Goal: Task Accomplishment & Management: Complete application form

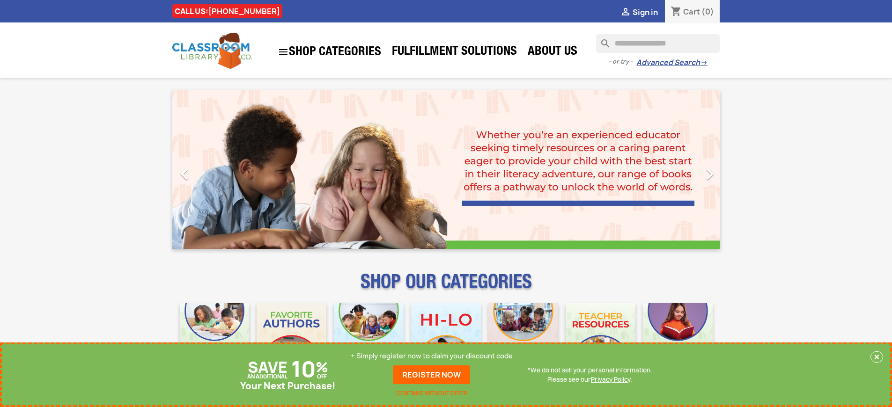
click at [432, 356] on p "+ Simply register now to claim your discount code" at bounding box center [432, 356] width 162 height 9
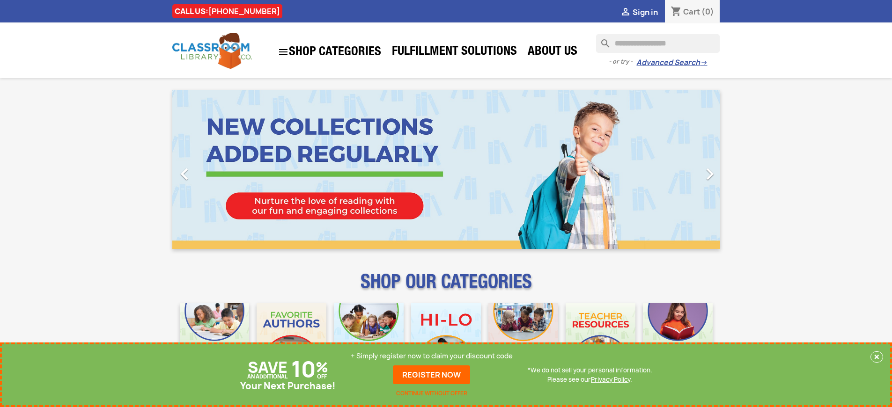
click at [432, 356] on p "+ Simply register now to claim your discount code" at bounding box center [432, 356] width 162 height 9
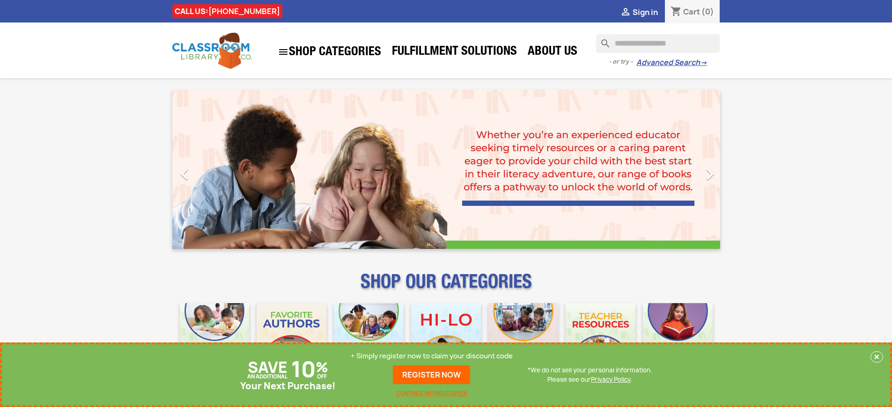
click at [432, 356] on p "+ Simply register now to claim your discount code" at bounding box center [432, 356] width 162 height 9
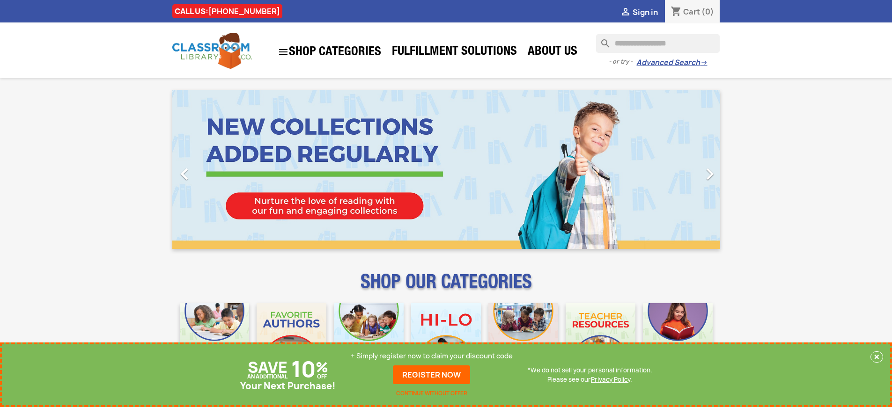
click at [432, 356] on p "+ Simply register now to claim your discount code" at bounding box center [432, 356] width 162 height 9
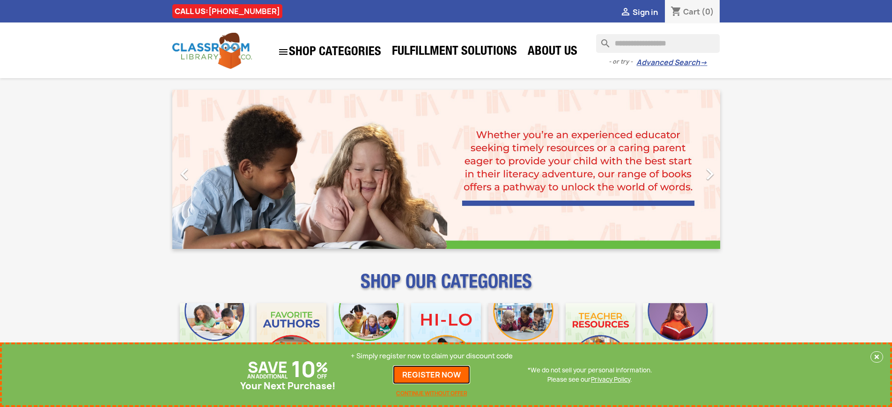
click at [432, 375] on link "REGISTER NOW" at bounding box center [431, 375] width 77 height 19
click at [432, 356] on p "+ Simply register now to claim your discount code" at bounding box center [432, 356] width 162 height 9
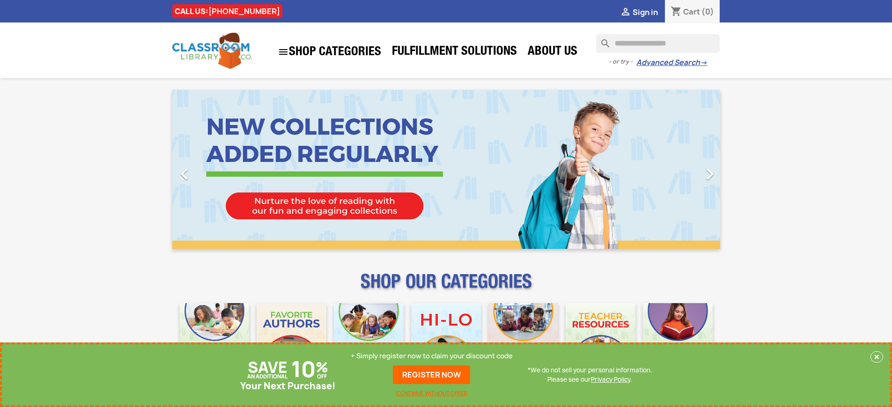
click at [432, 356] on p "+ Simply register now to claim your discount code" at bounding box center [432, 356] width 162 height 9
click at [432, 375] on link "REGISTER NOW" at bounding box center [431, 375] width 77 height 19
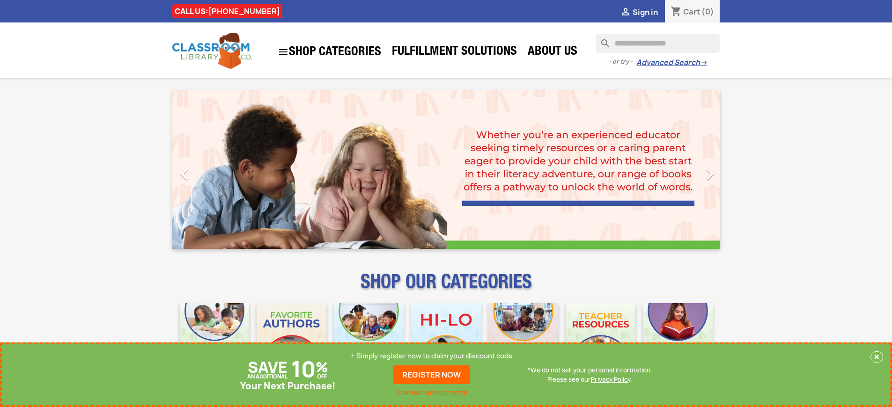
click at [432, 356] on p "+ Simply register now to claim your discount code" at bounding box center [432, 356] width 162 height 9
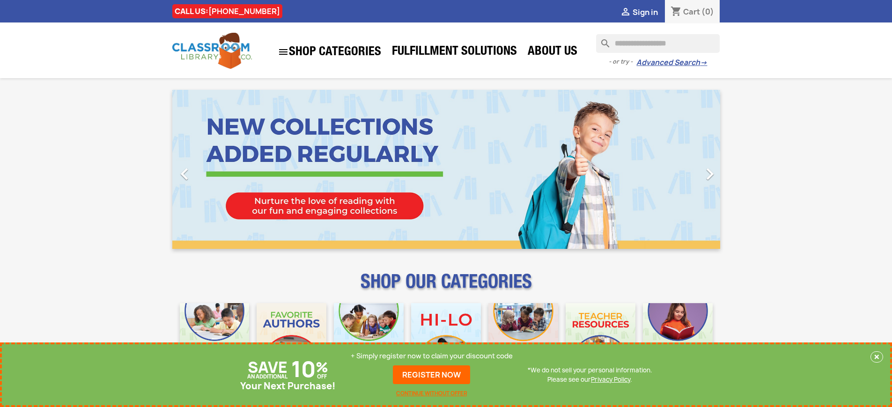
click at [432, 356] on p "+ Simply register now to claim your discount code" at bounding box center [432, 356] width 162 height 9
click at [432, 375] on link "REGISTER NOW" at bounding box center [431, 375] width 77 height 19
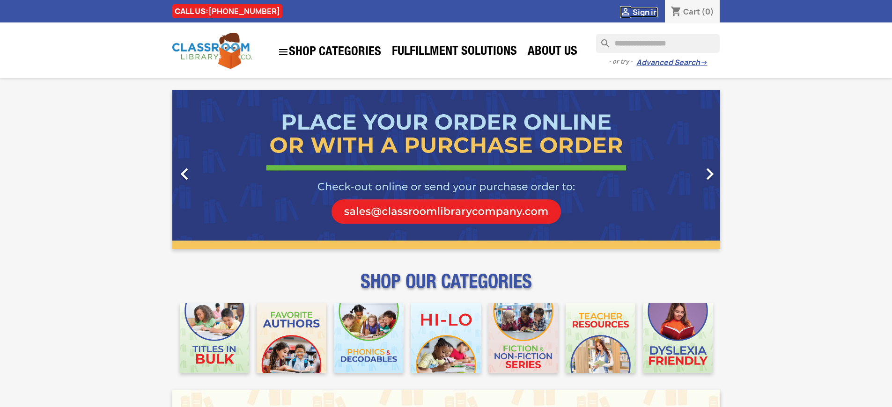
click at [645, 12] on span "Sign in" at bounding box center [645, 12] width 25 height 10
